Goal: Find specific page/section: Find specific page/section

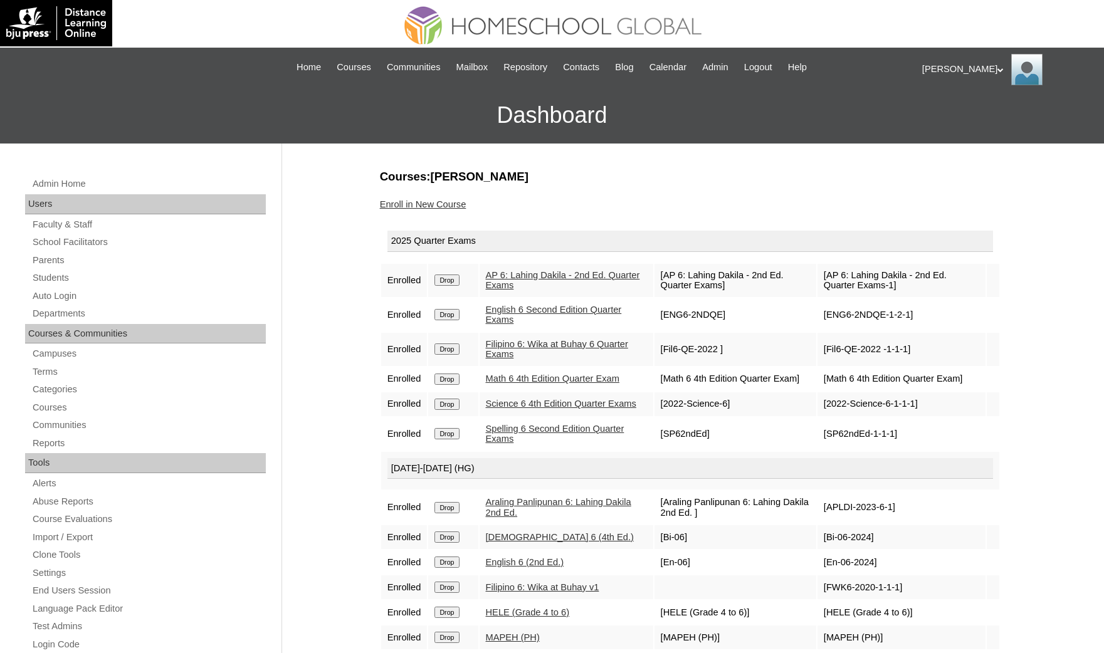
scroll to position [94, 0]
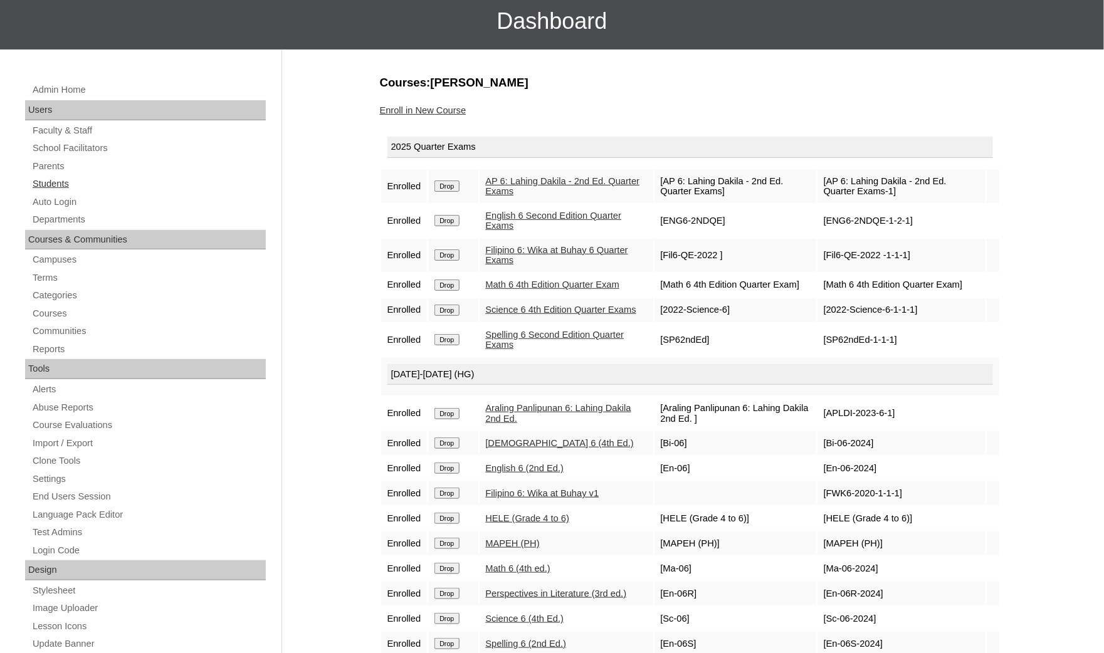
click at [88, 183] on link "Students" at bounding box center [148, 184] width 234 height 16
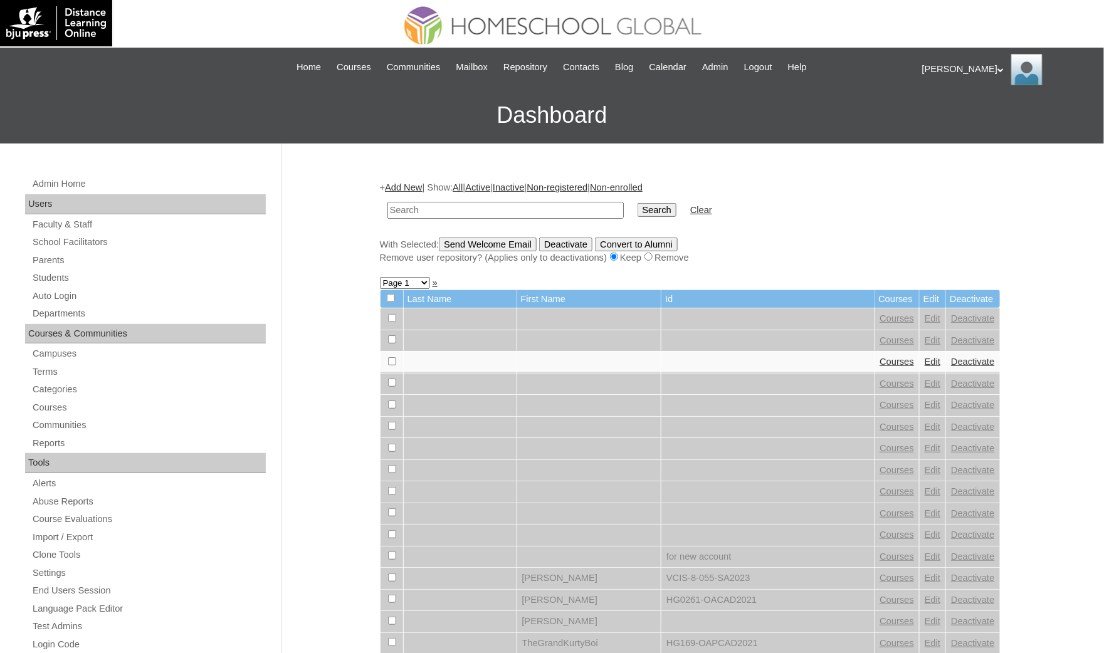
click at [424, 205] on input "text" at bounding box center [505, 210] width 236 height 17
paste input "[PERSON_NAME]"
type input "[PERSON_NAME]"
click at [638, 203] on input "Search" at bounding box center [657, 210] width 39 height 14
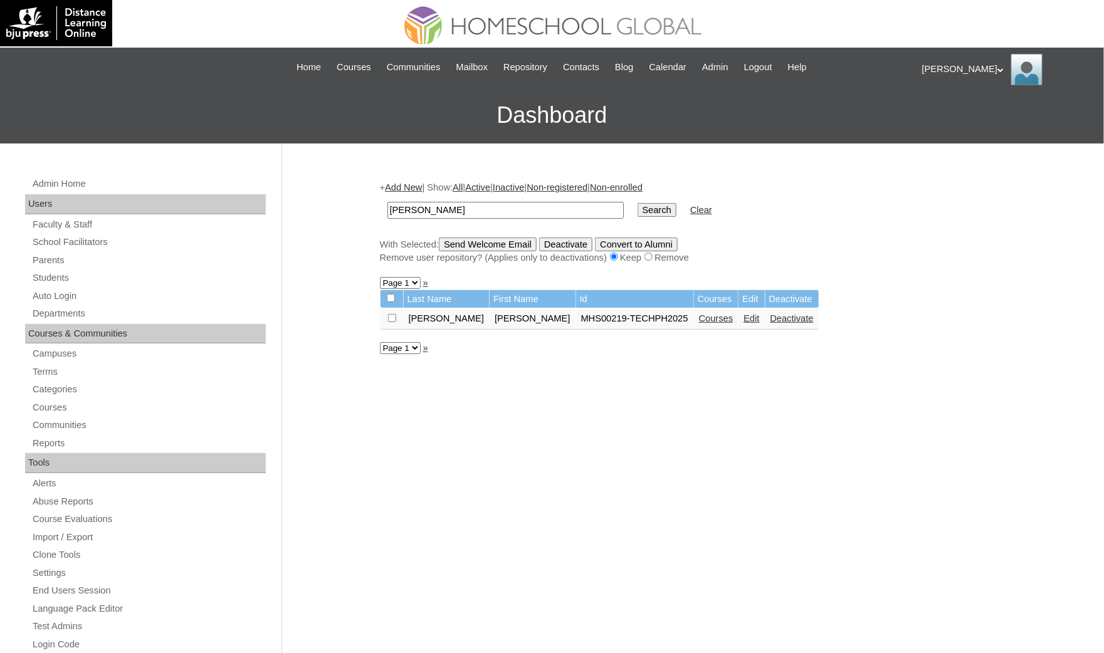
click at [699, 313] on link "Courses" at bounding box center [716, 318] width 34 height 10
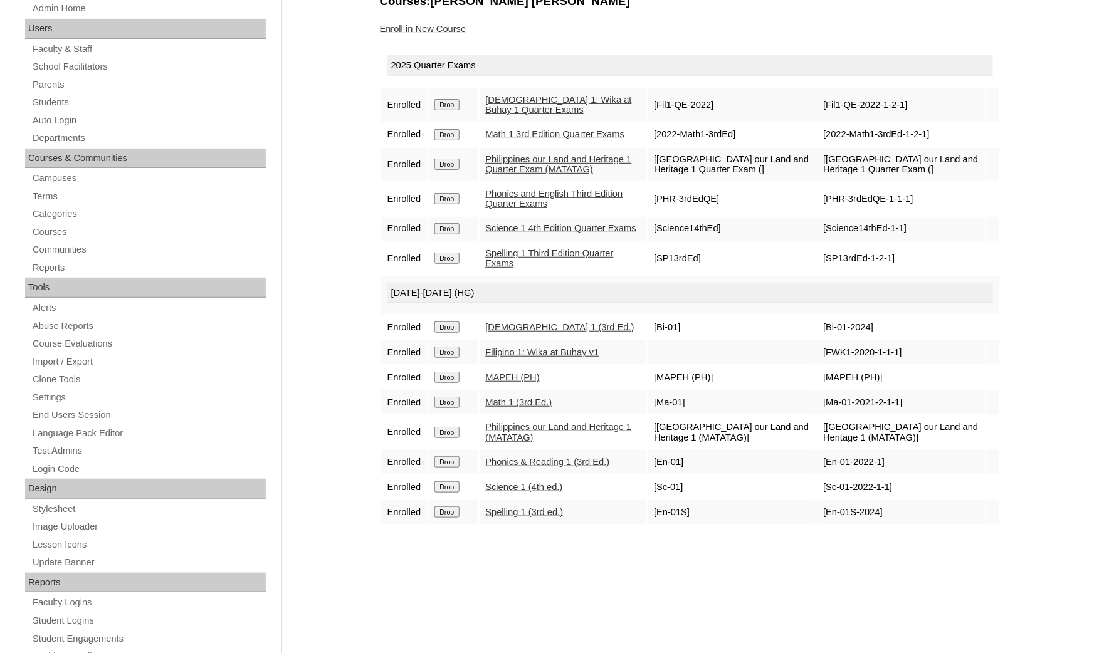
scroll to position [188, 0]
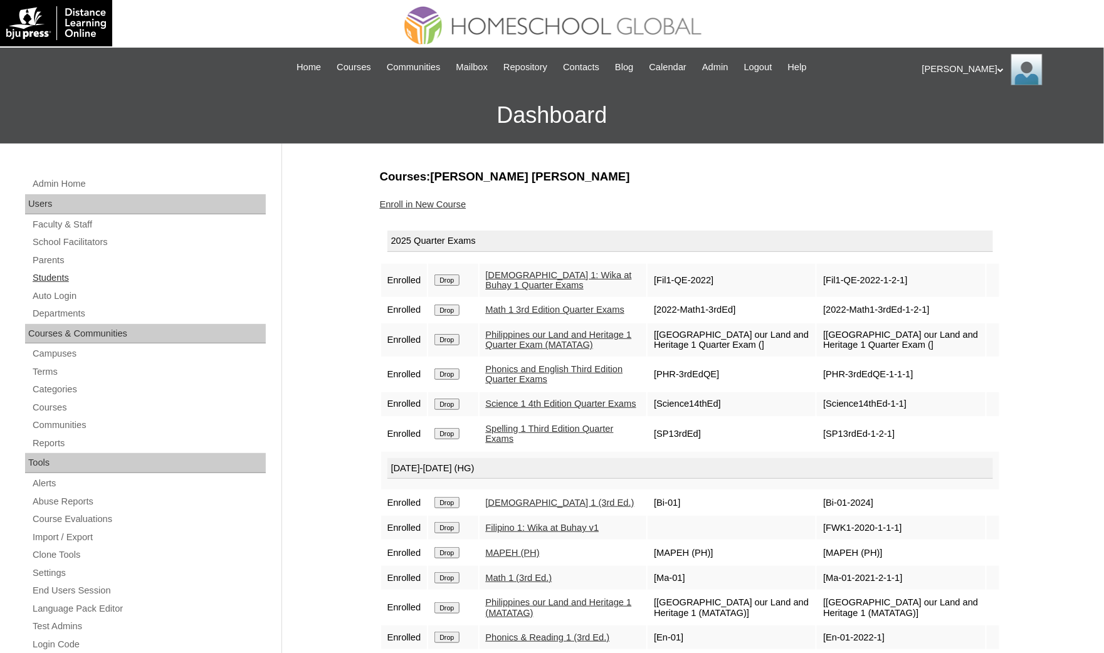
click at [81, 276] on link "Students" at bounding box center [148, 278] width 234 height 16
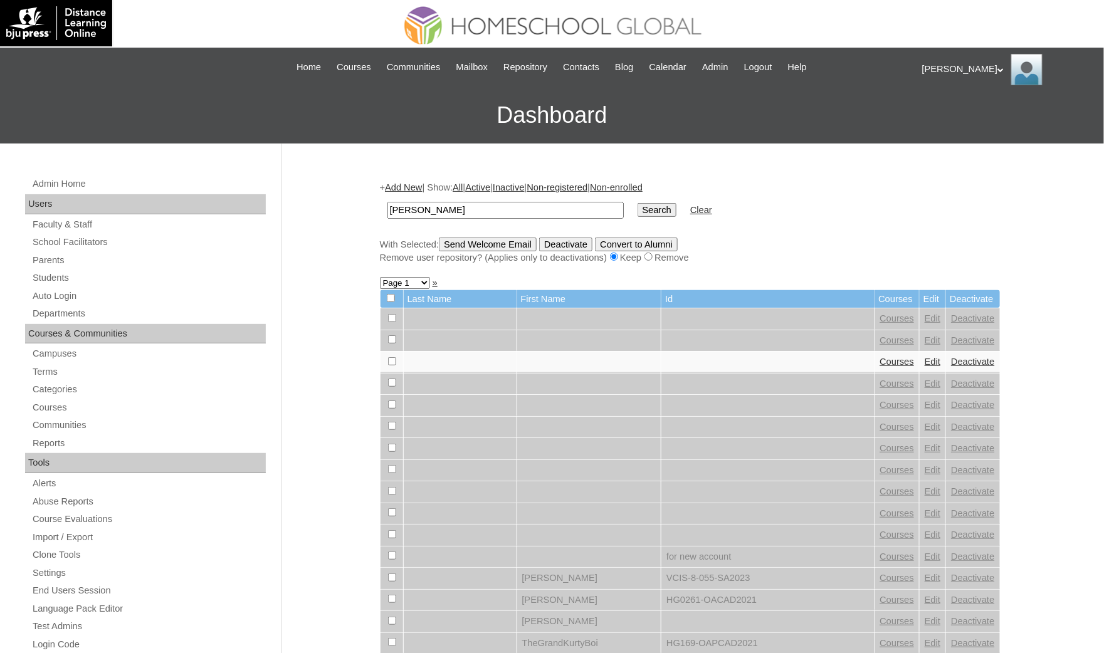
type input "[PERSON_NAME]"
click at [638, 203] on input "Search" at bounding box center [657, 210] width 39 height 14
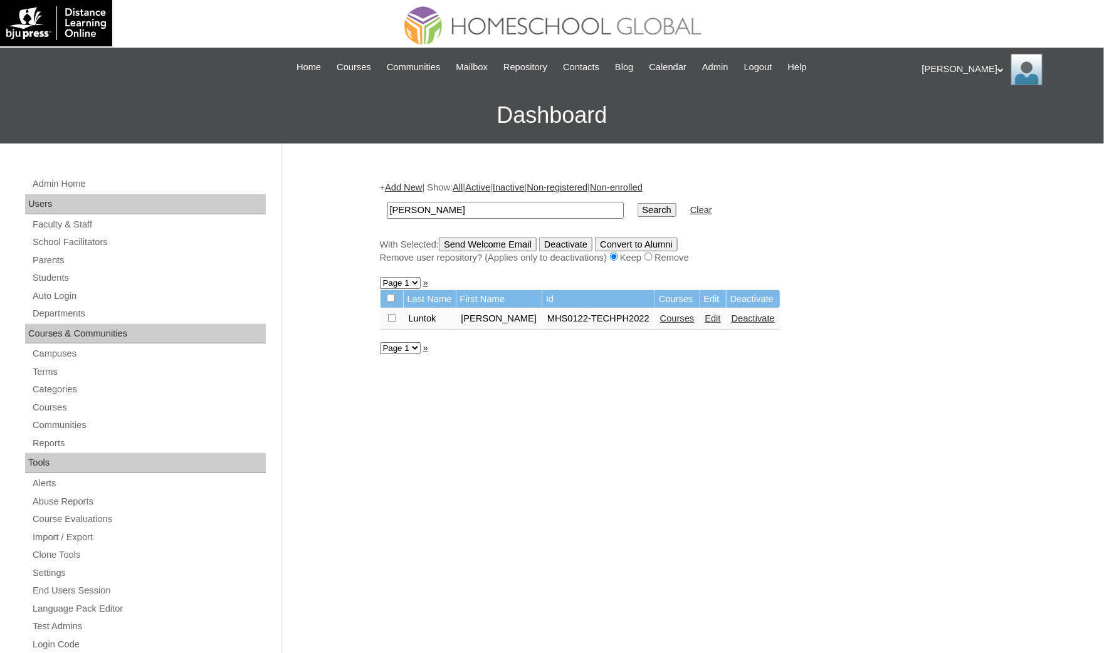
click at [660, 318] on link "Courses" at bounding box center [677, 318] width 34 height 10
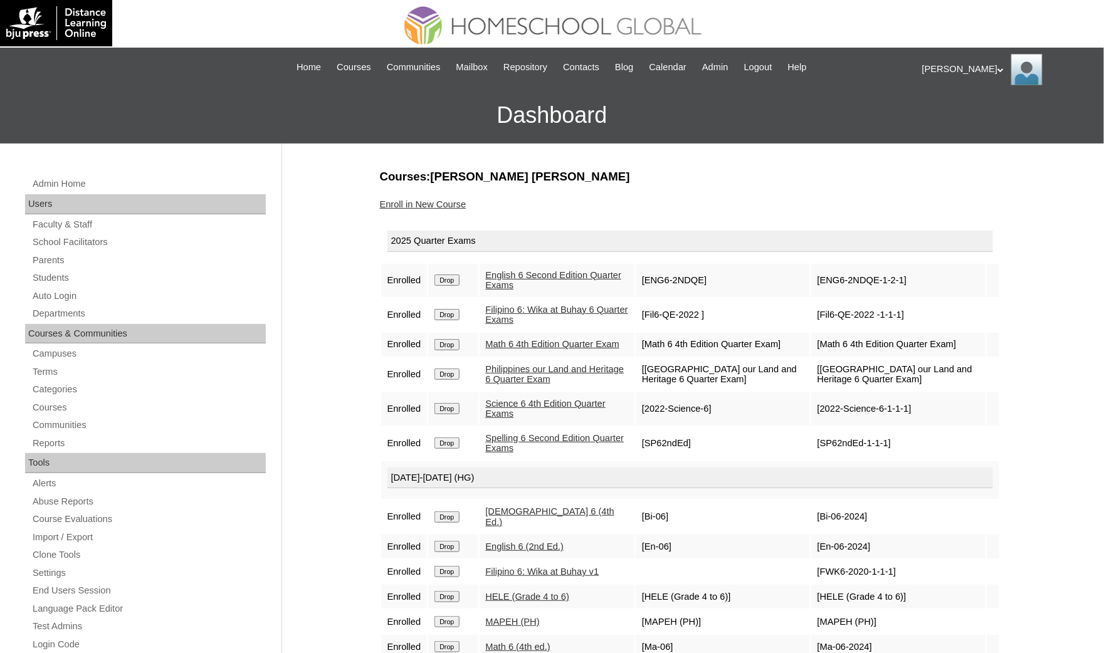
click at [5, 456] on div "Admin Home Users Faculty & Staff School Facilitators Parents Students Auto Logi…" at bounding box center [552, 576] width 1104 height 865
click at [58, 284] on link "Students" at bounding box center [148, 278] width 234 height 16
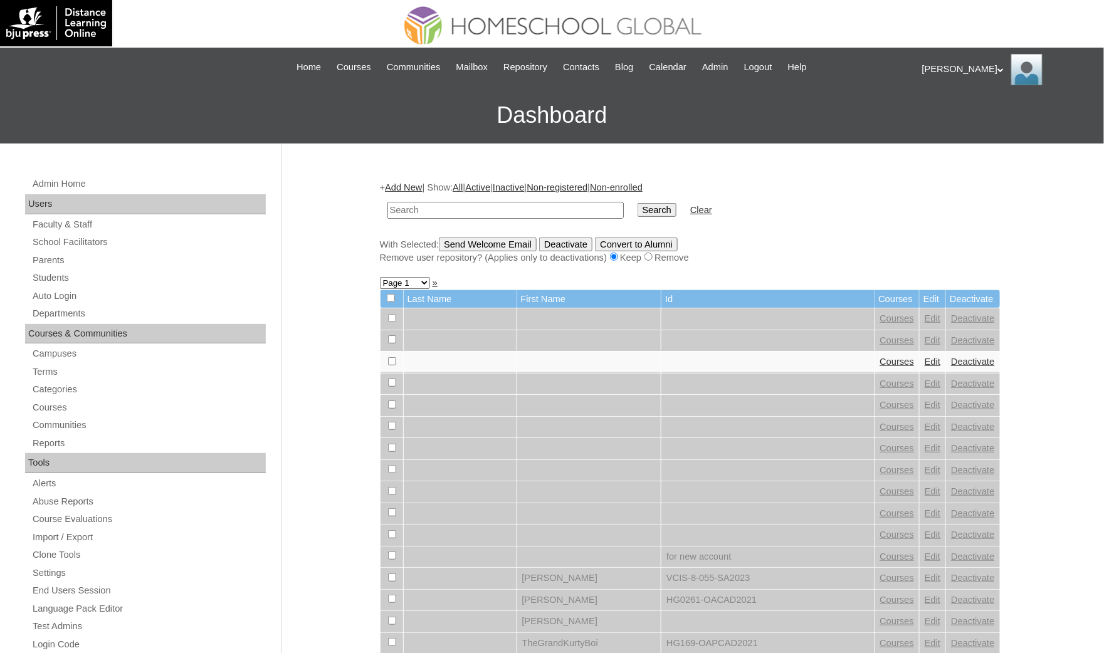
paste input "Neri Michael"
type input "Neri Michael"
click at [638, 203] on input "Search" at bounding box center [657, 210] width 39 height 14
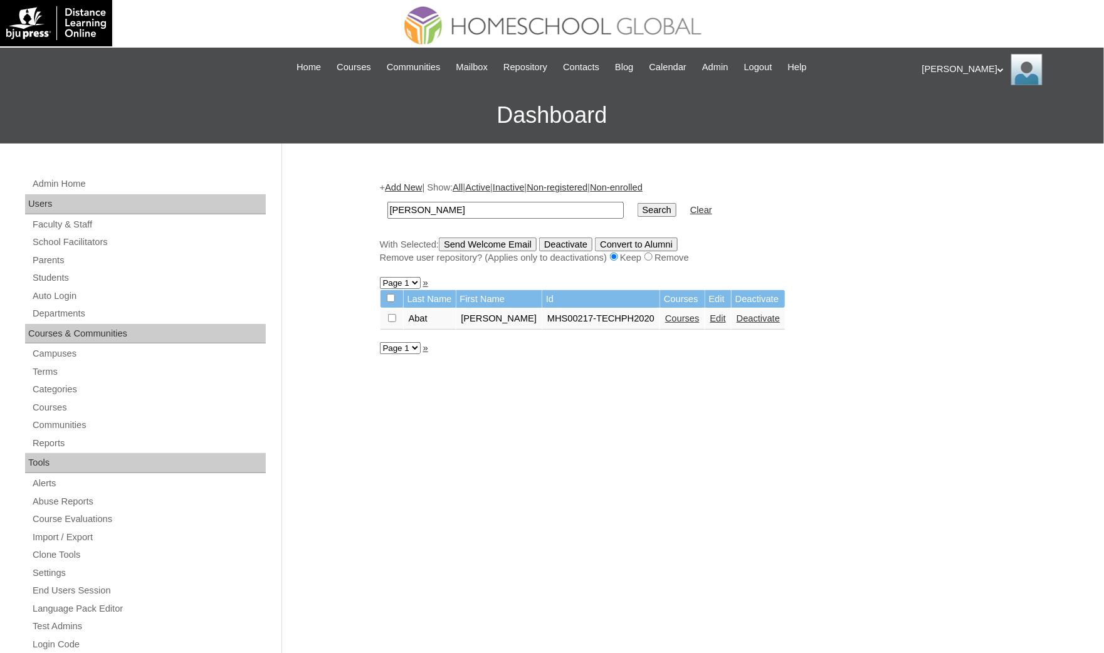
click at [684, 317] on link "Courses" at bounding box center [682, 318] width 34 height 10
